Goal: Task Accomplishment & Management: Manage account settings

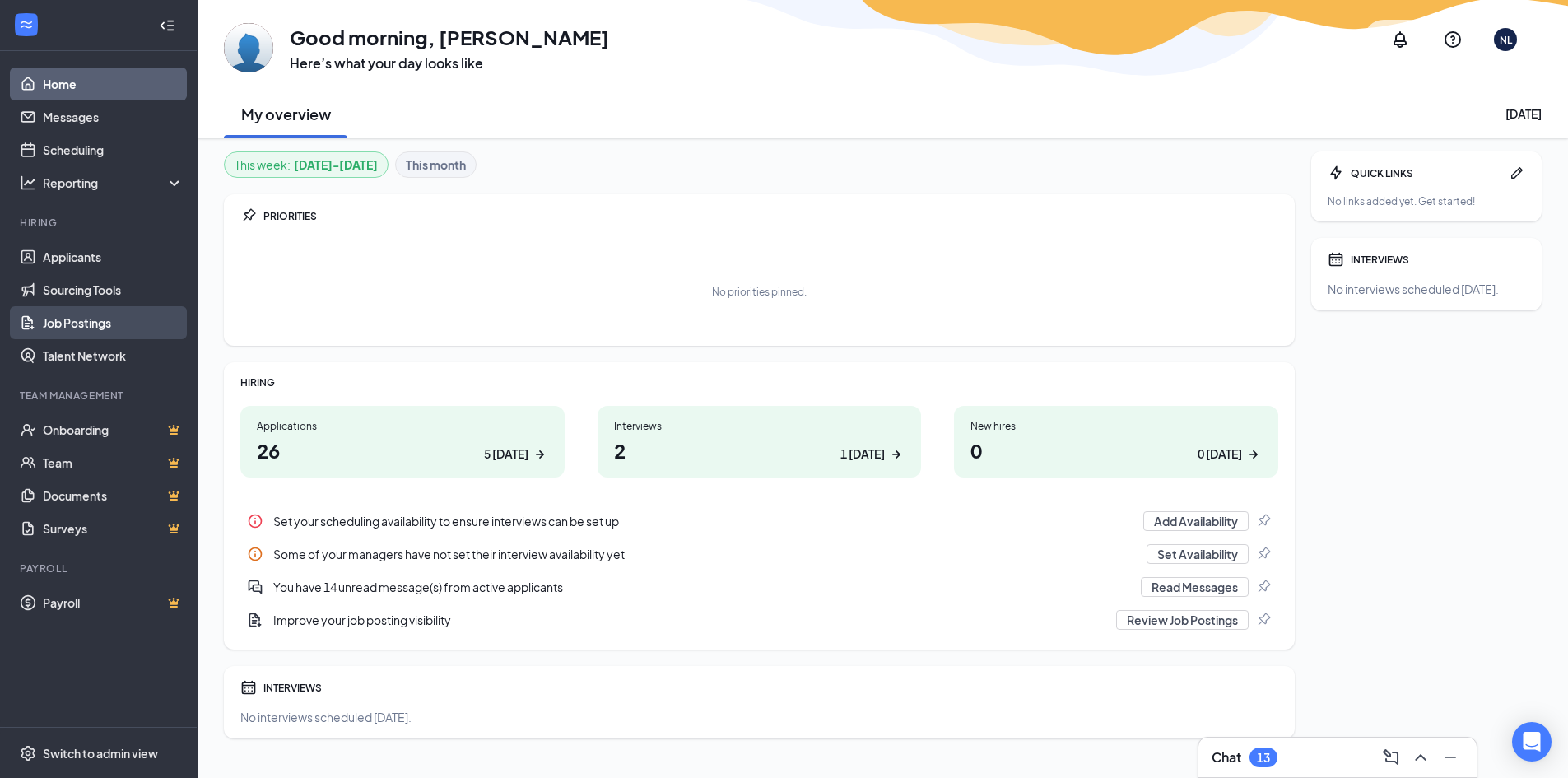
click at [87, 326] on link "Job Postings" at bounding box center [114, 323] width 141 height 33
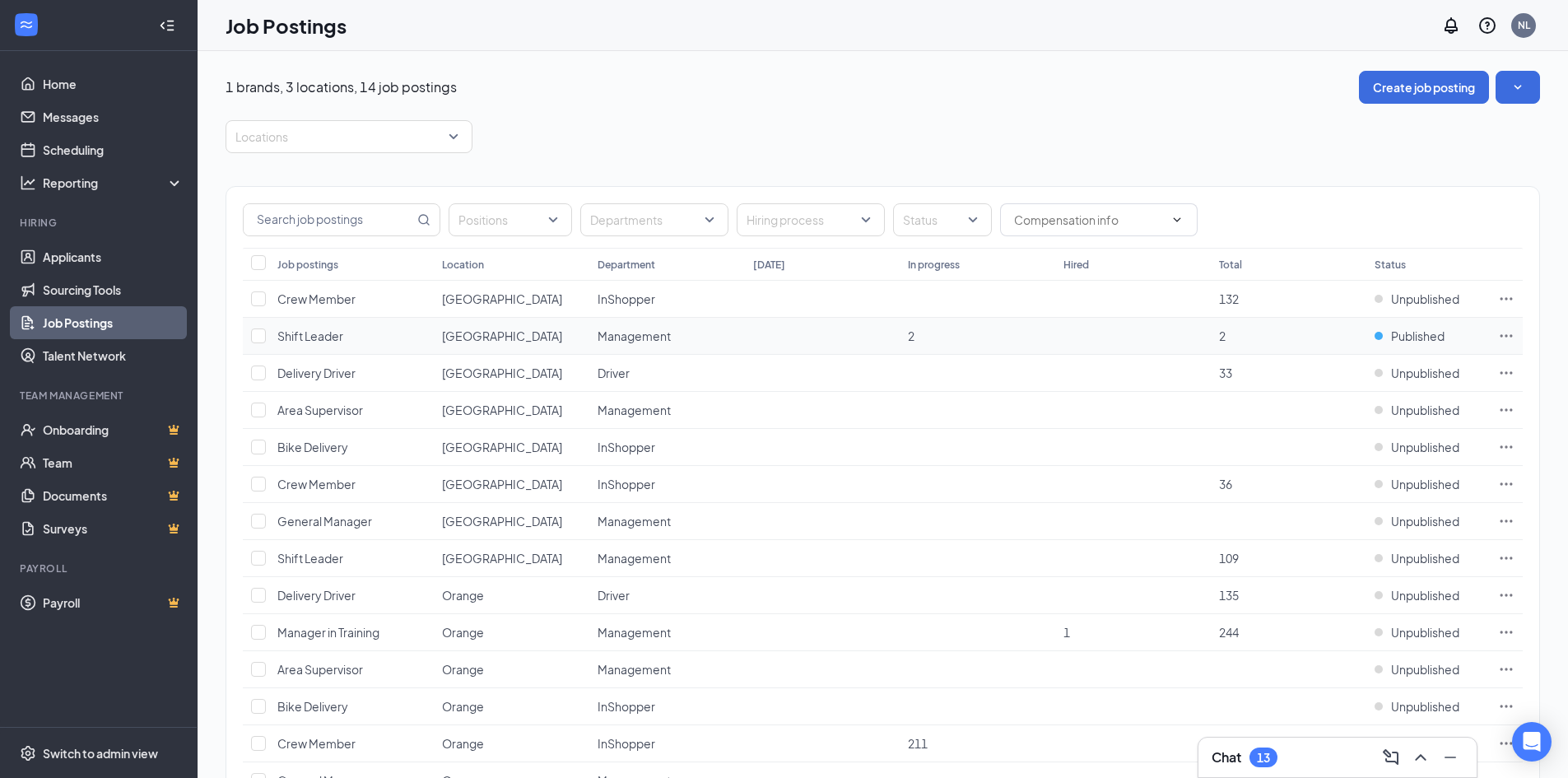
click at [1505, 332] on icon "Ellipses" at bounding box center [1505, 336] width 16 height 16
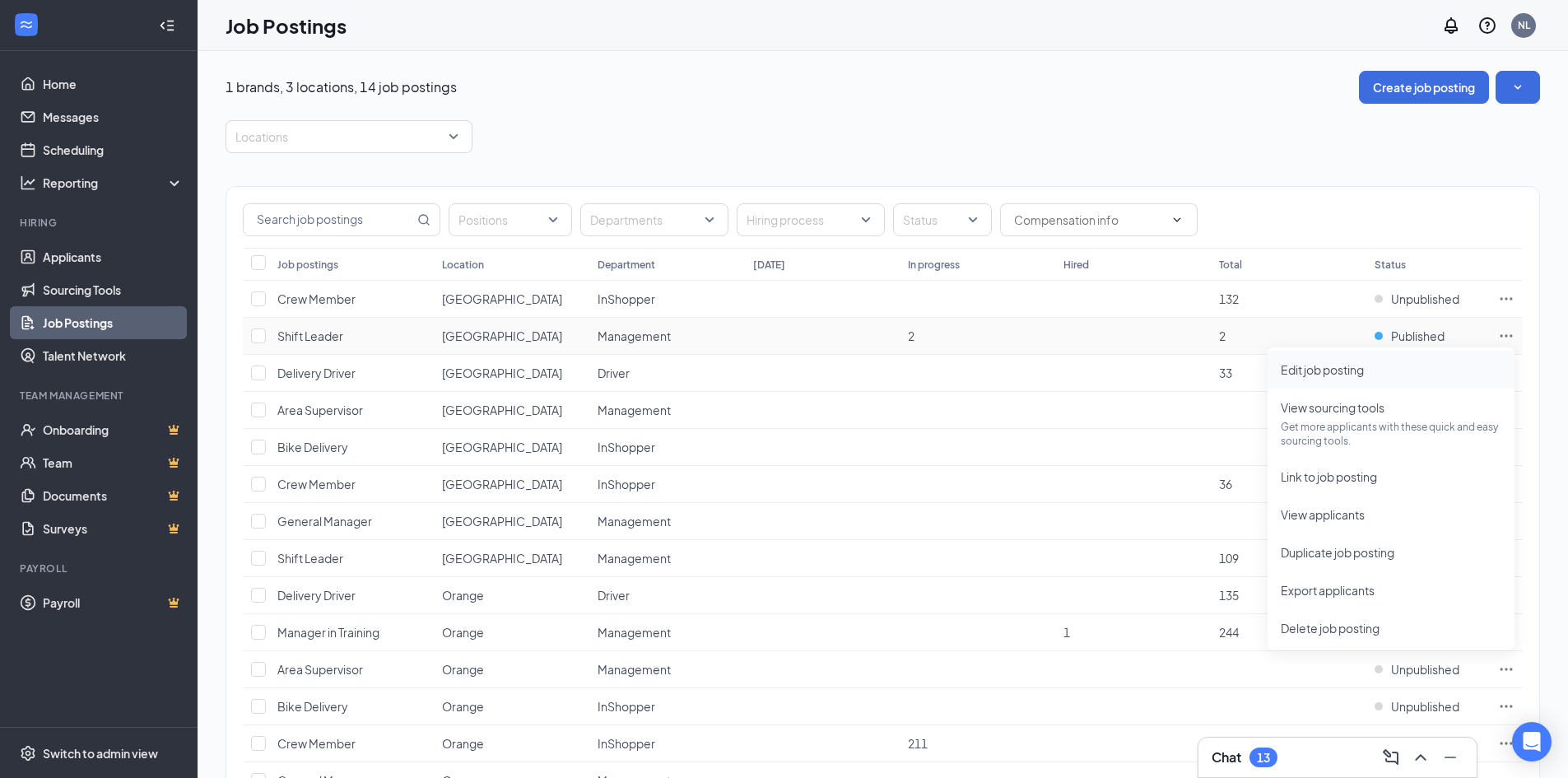
click at [1318, 377] on span "Edit job posting" at bounding box center [1391, 369] width 220 height 18
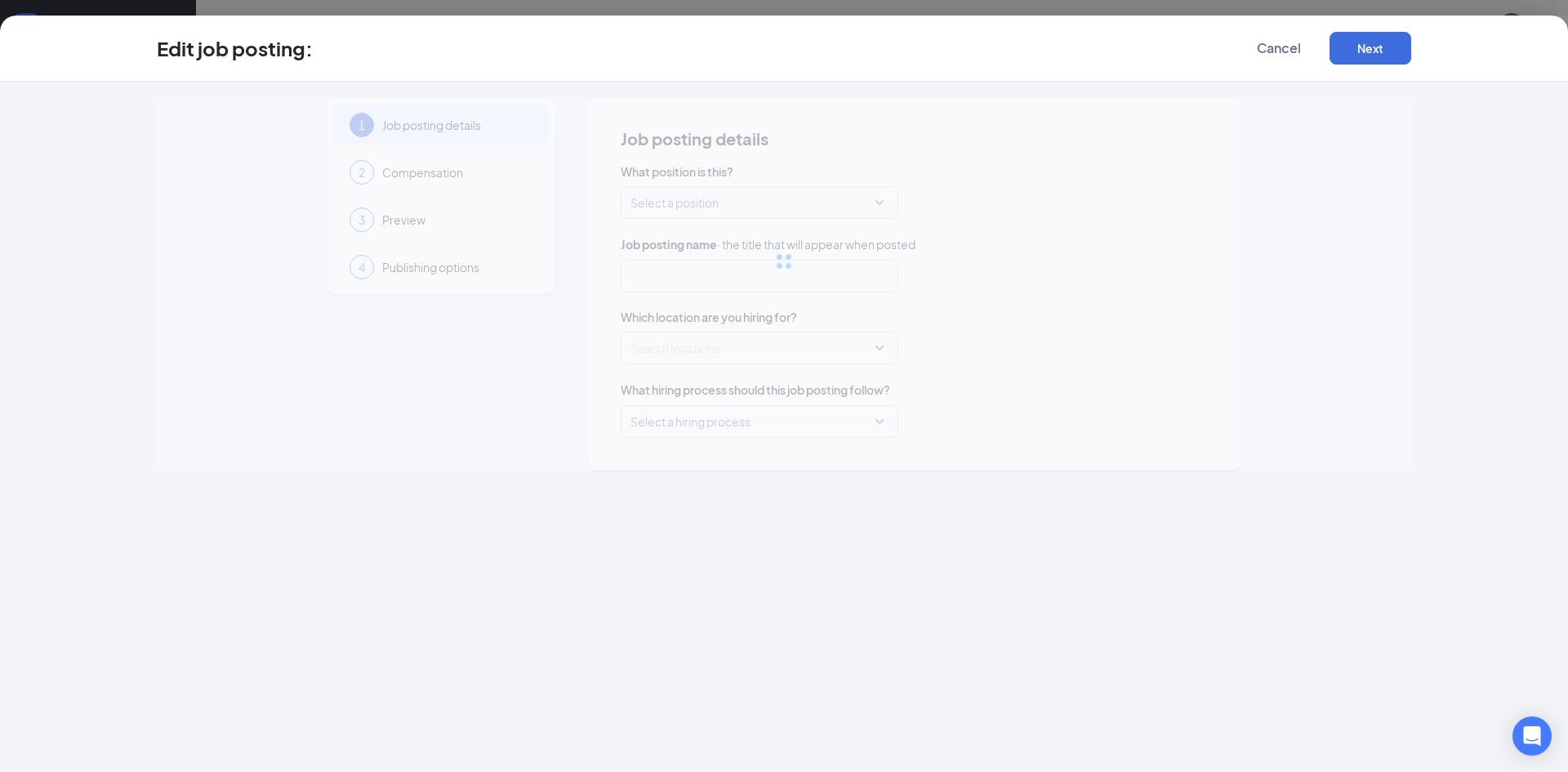
type input "Shift Leader"
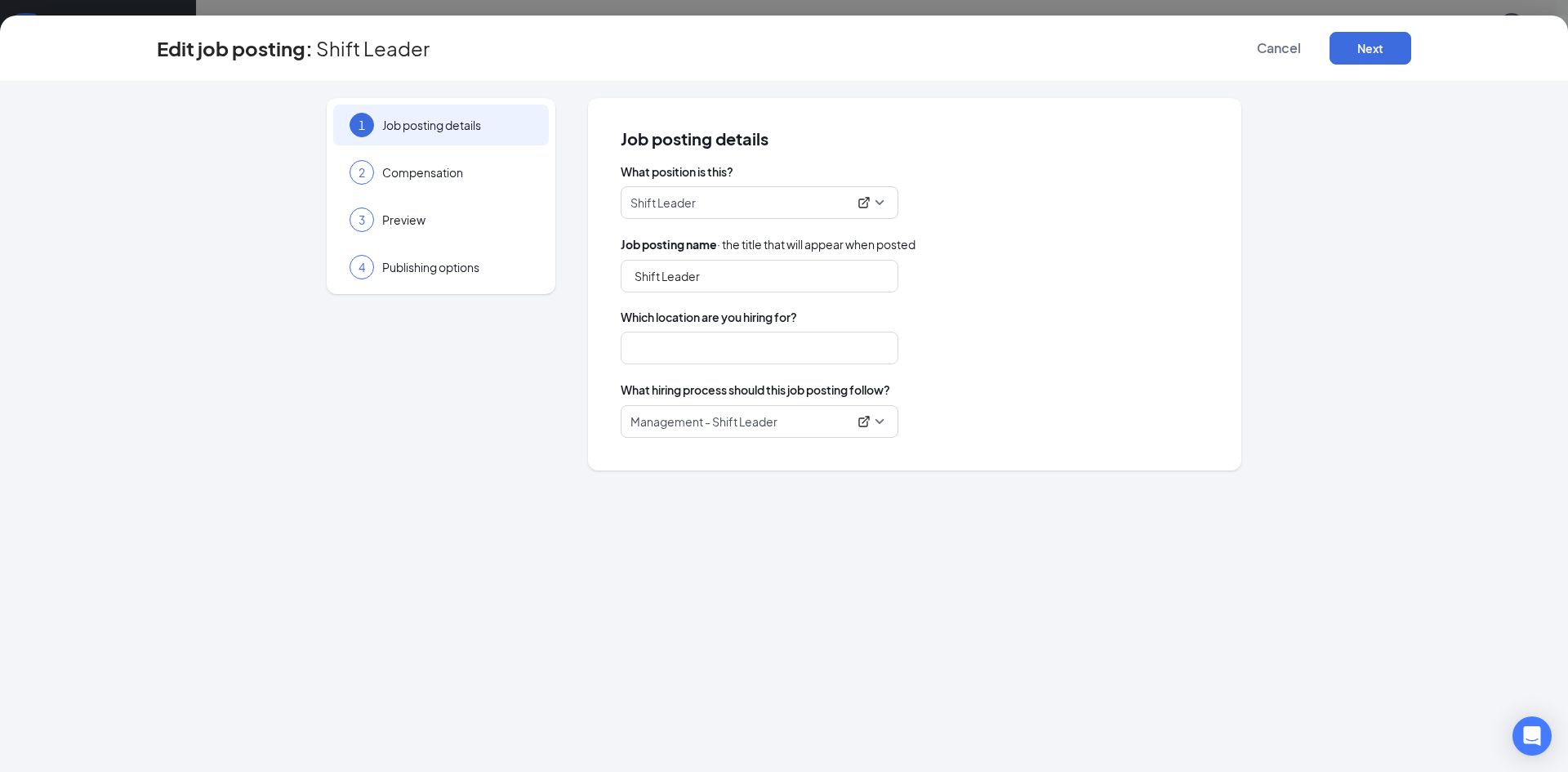
type input "[GEOGRAPHIC_DATA]"
click at [1292, 51] on span "Cancel" at bounding box center [1279, 48] width 44 height 16
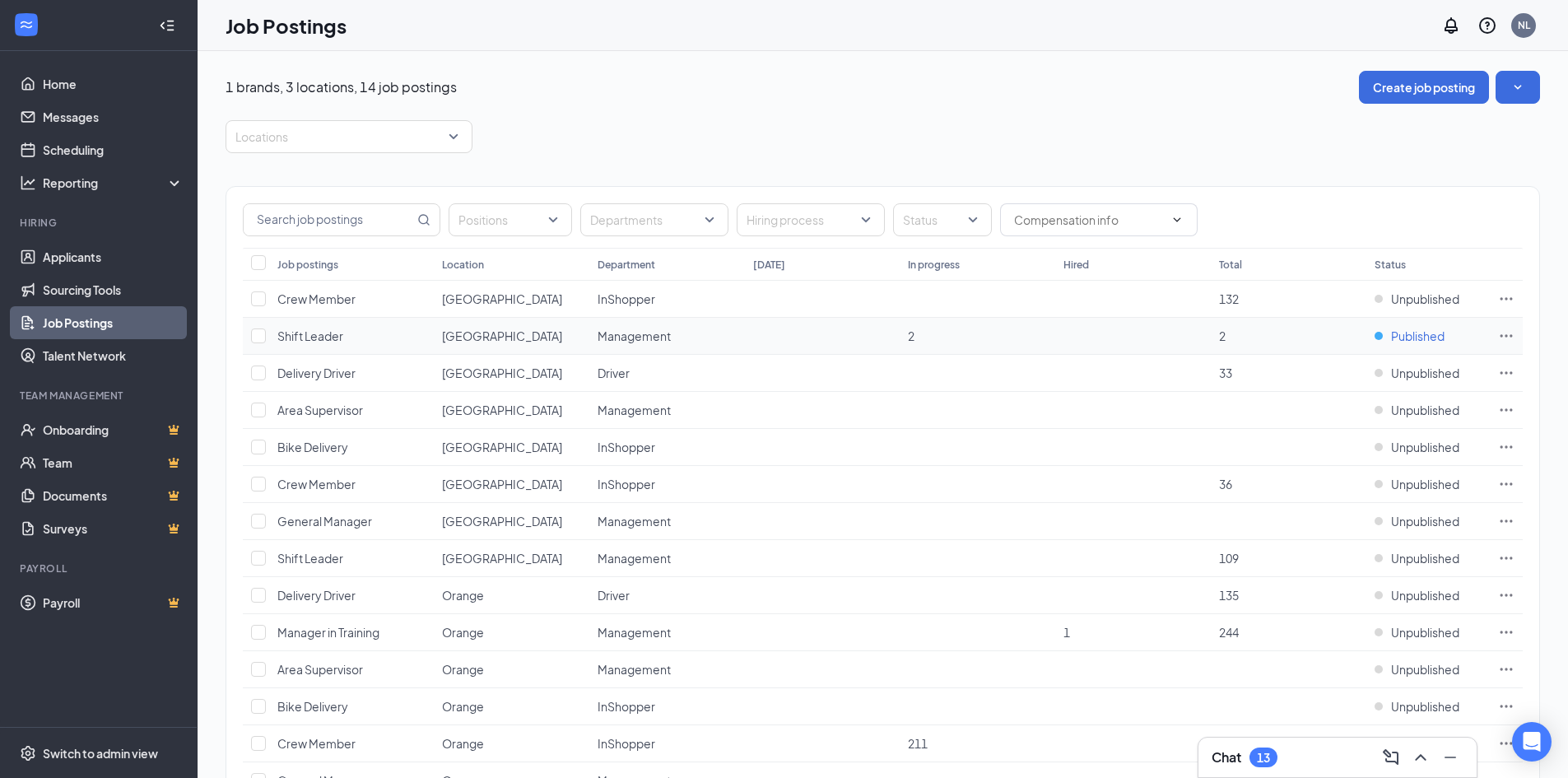
click at [1381, 343] on div "Published" at bounding box center [1409, 336] width 70 height 16
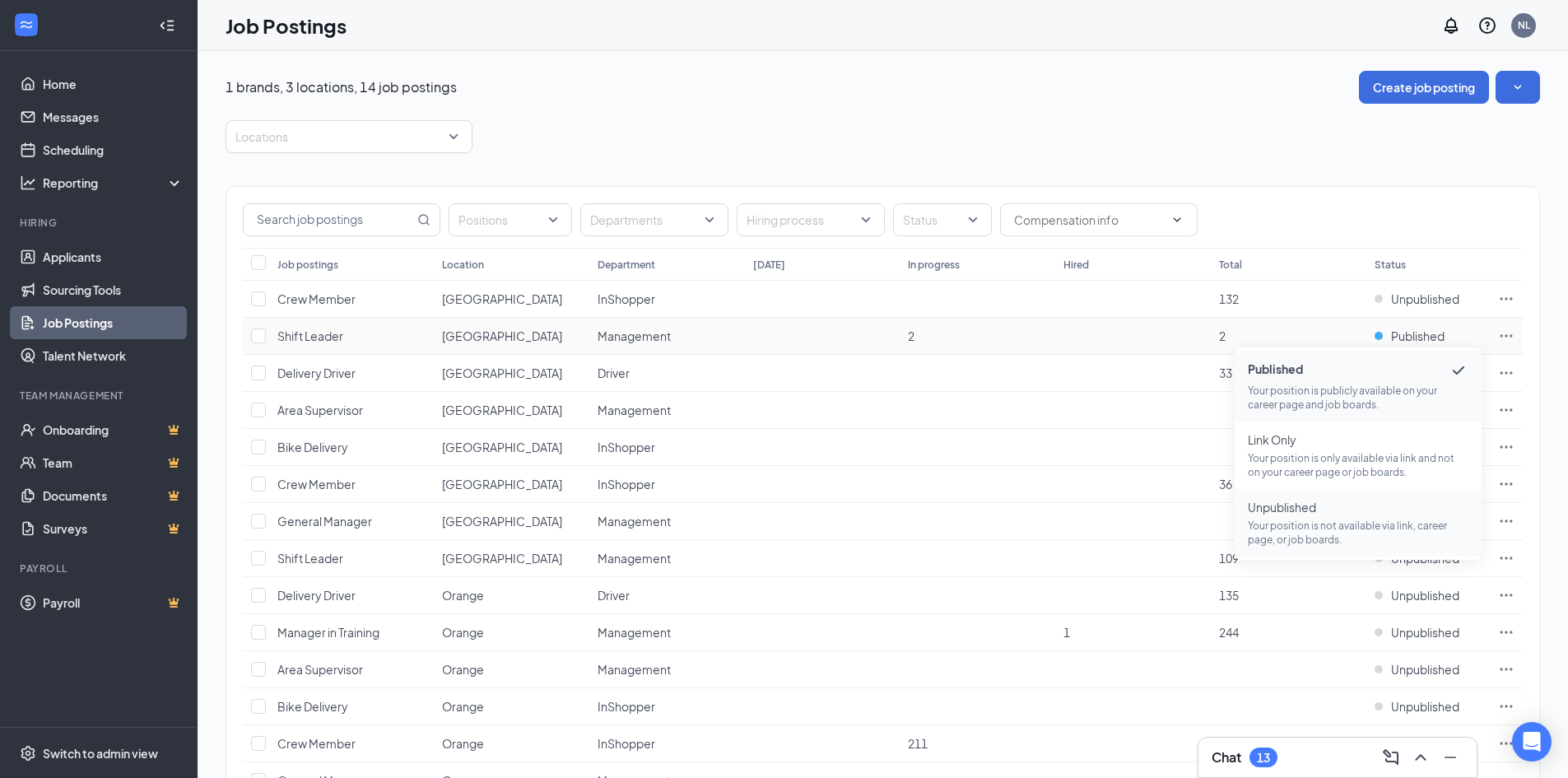
click at [1374, 509] on span "Unpublished" at bounding box center [1358, 507] width 220 height 16
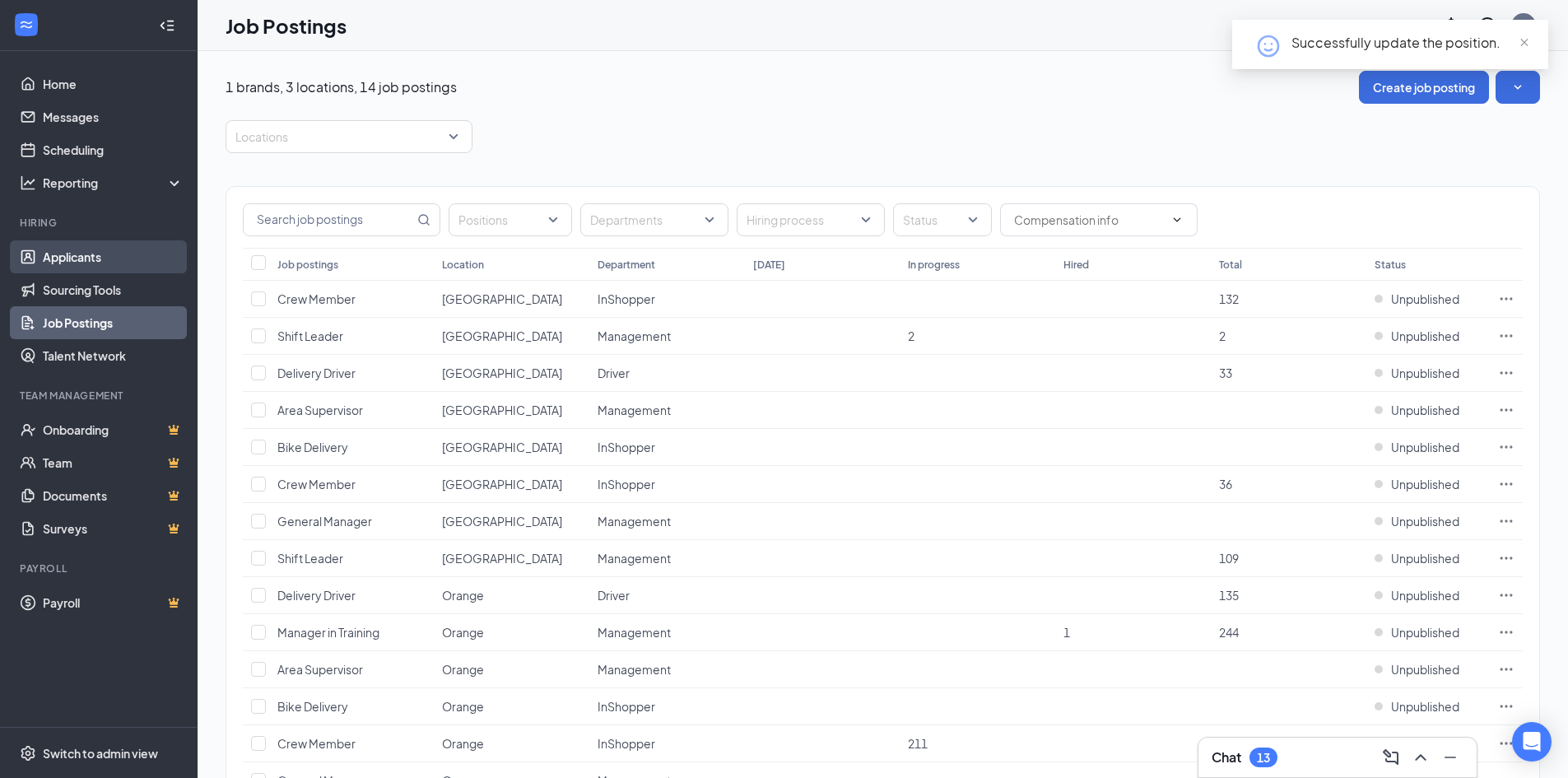
click at [90, 249] on link "Applicants" at bounding box center [114, 256] width 141 height 33
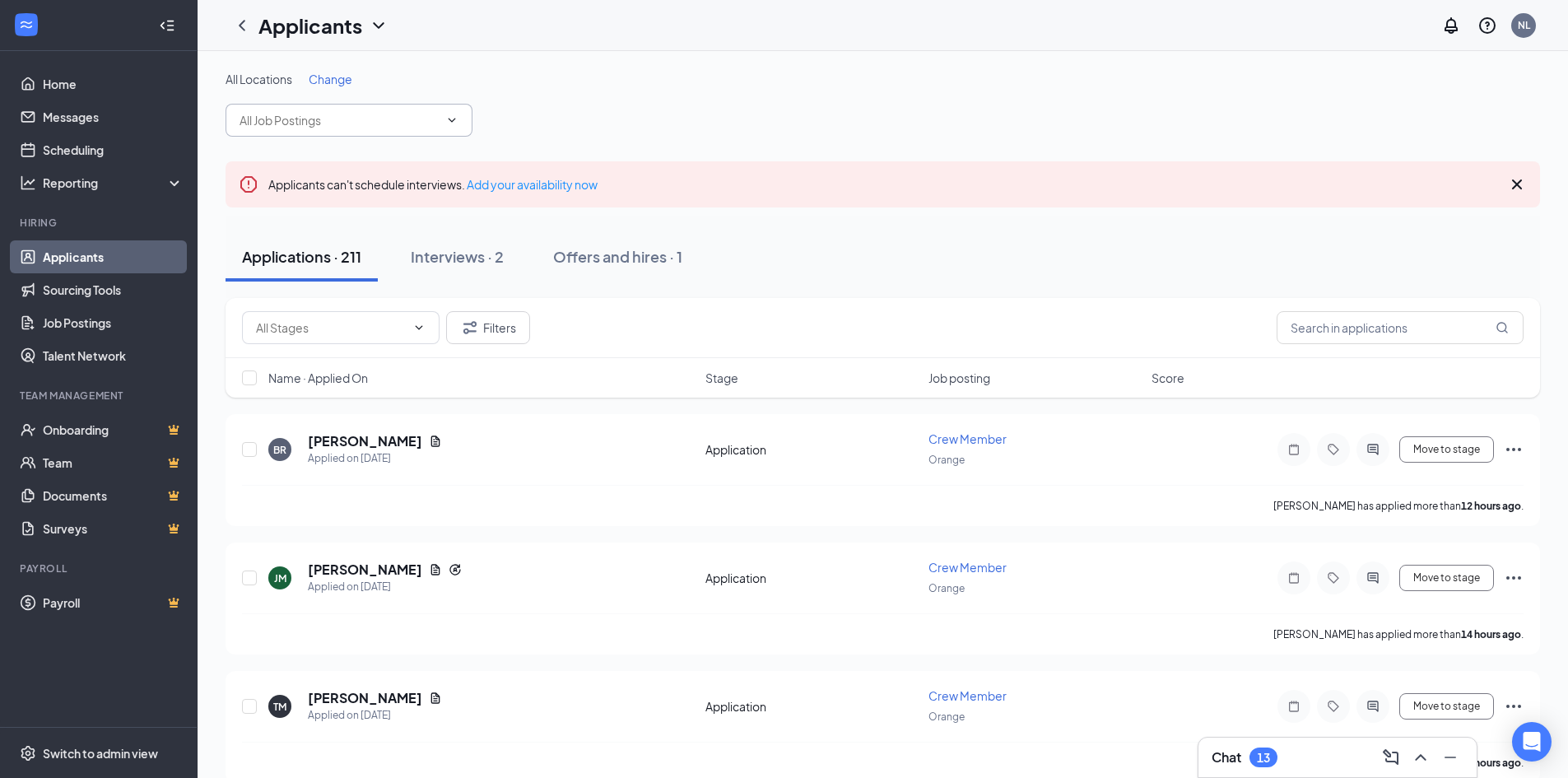
click at [307, 127] on input "text" at bounding box center [338, 120] width 199 height 18
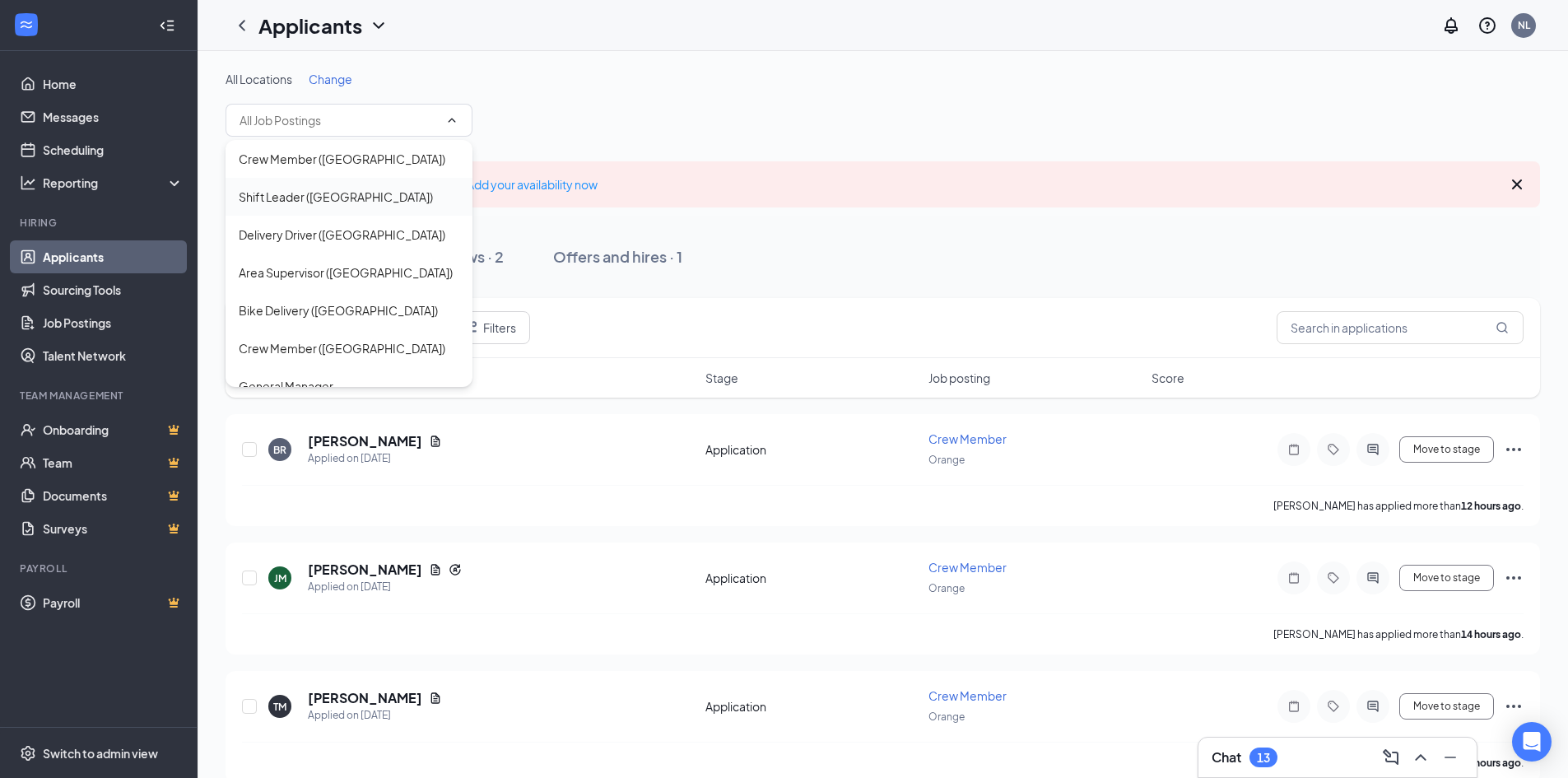
click at [345, 206] on div "Shift Leader ([GEOGRAPHIC_DATA])" at bounding box center [349, 197] width 247 height 38
type input "Shift Leader ([GEOGRAPHIC_DATA])"
